Goal: Information Seeking & Learning: Understand process/instructions

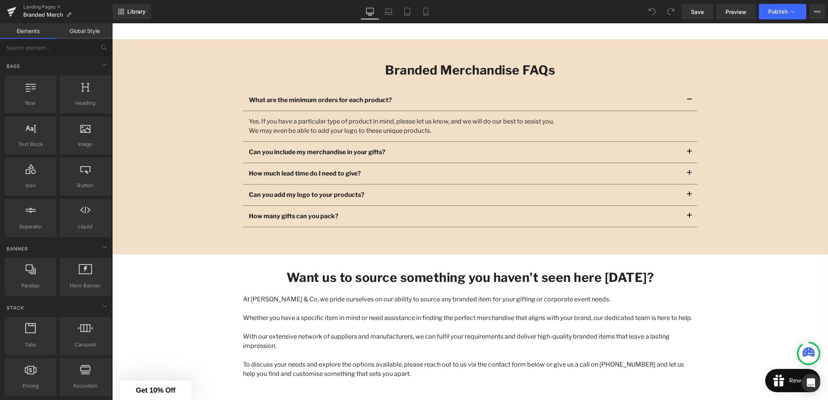
scroll to position [838, 0]
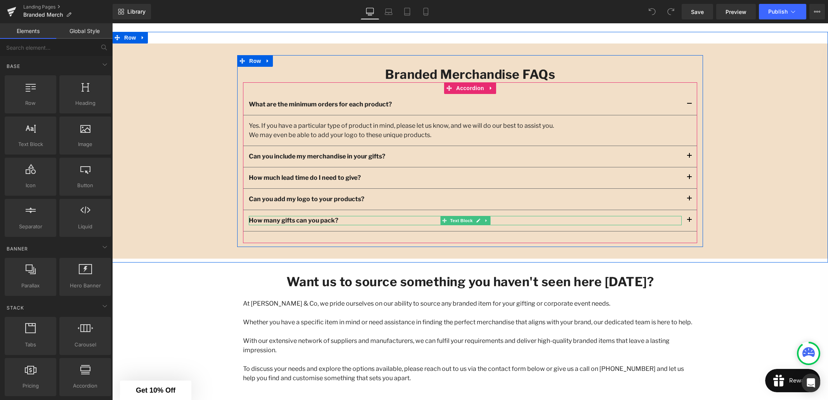
click at [336, 220] on strong "How many gifts can you pack?" at bounding box center [294, 220] width 90 height 7
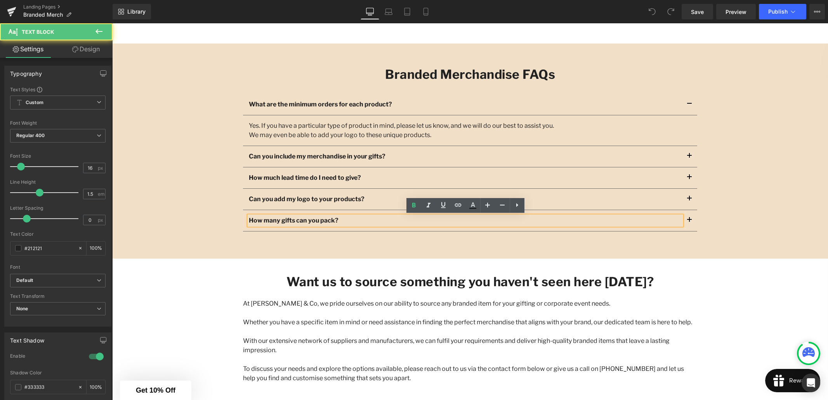
click at [336, 221] on strong "How many gifts can you pack?" at bounding box center [294, 220] width 90 height 7
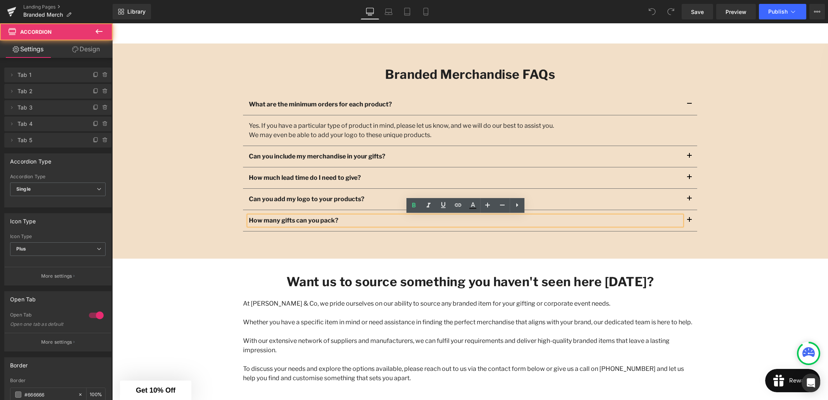
click at [691, 220] on button "button" at bounding box center [690, 220] width 16 height 21
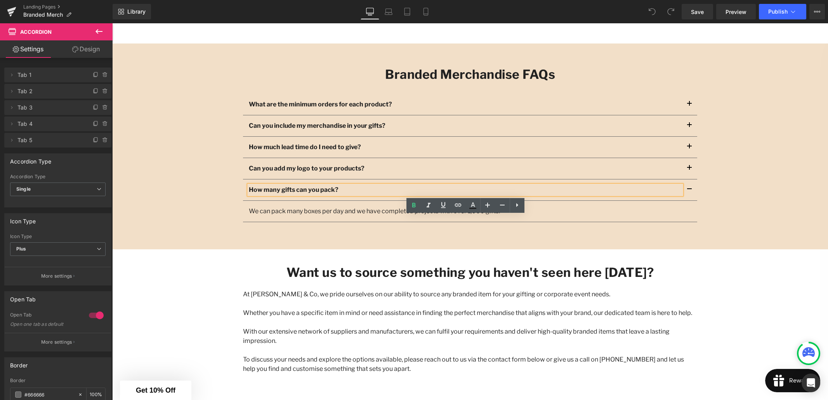
click at [379, 227] on div "What are the minimum orders for each product? Text Block Yes. If you have a par…" at bounding box center [470, 157] width 454 height 151
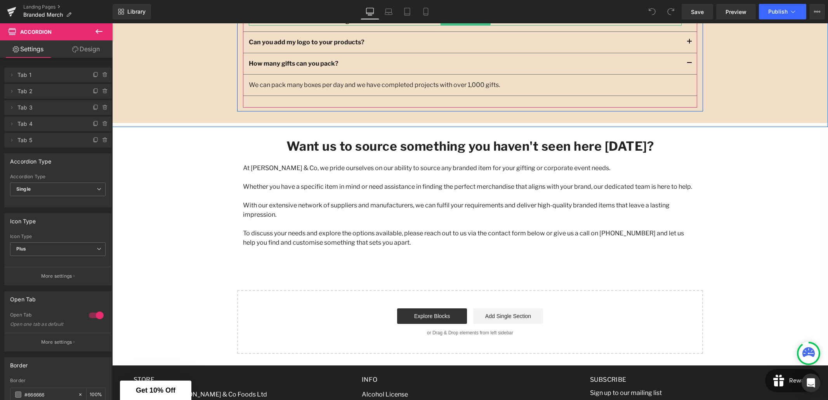
scroll to position [988, 0]
